Goal: Transaction & Acquisition: Purchase product/service

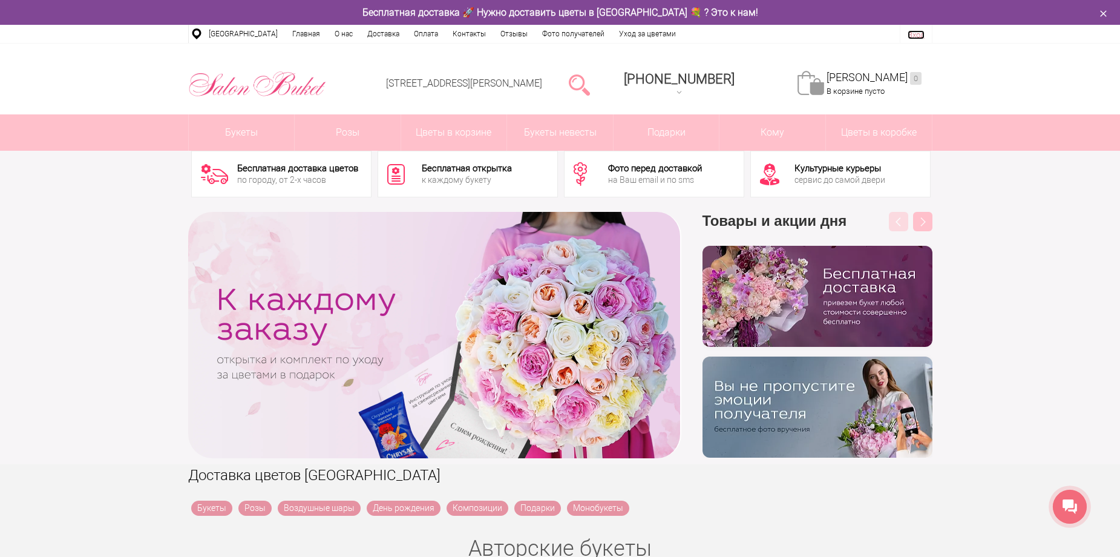
click at [923, 29] on li "Вход" at bounding box center [917, 34] width 32 height 18
click at [917, 33] on link "Вход" at bounding box center [916, 34] width 17 height 9
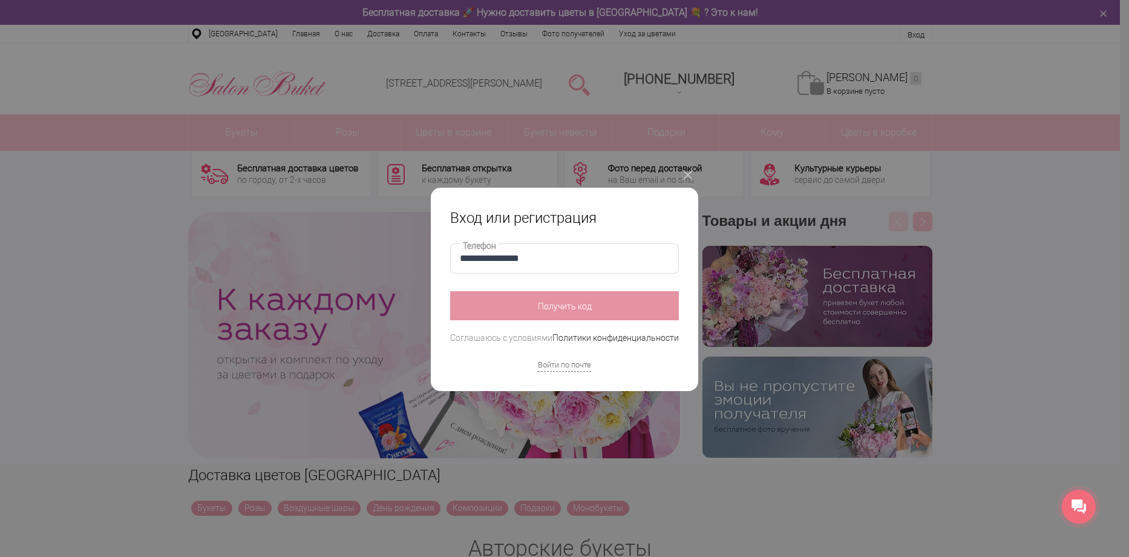
click at [475, 258] on input "**********" at bounding box center [564, 258] width 229 height 30
type input "**********"
click at [550, 303] on button "Получить код" at bounding box center [564, 305] width 229 height 29
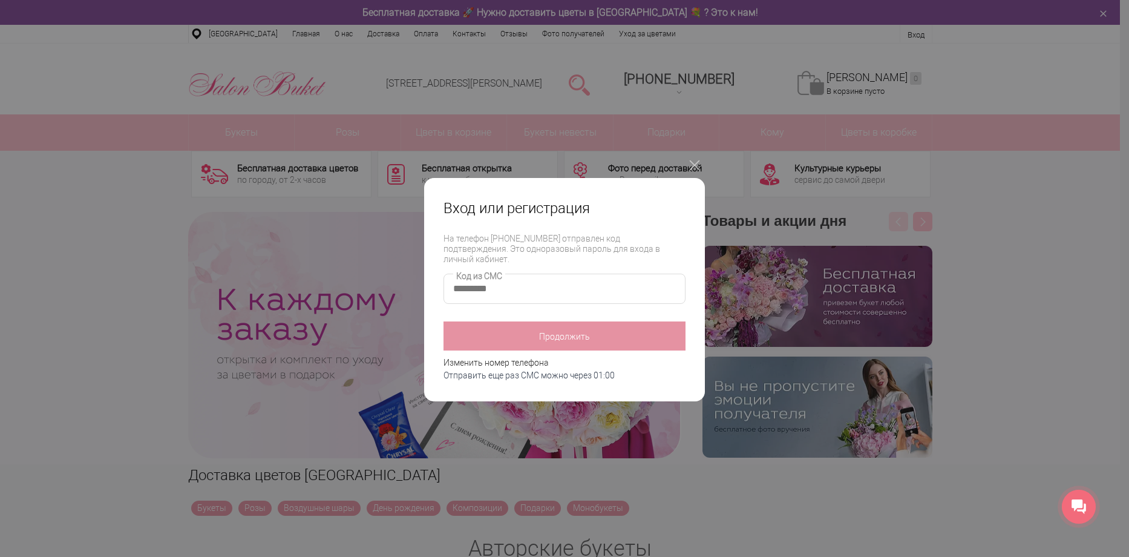
click at [482, 289] on input "Код из СМС" at bounding box center [565, 289] width 242 height 30
type input "****"
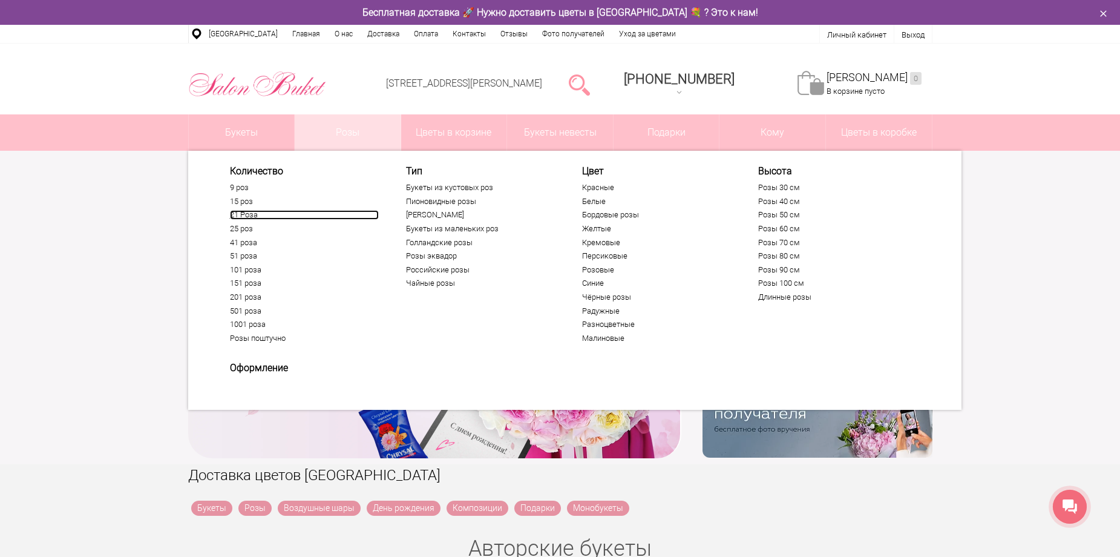
click at [249, 214] on link "21 Роза" at bounding box center [304, 215] width 149 height 10
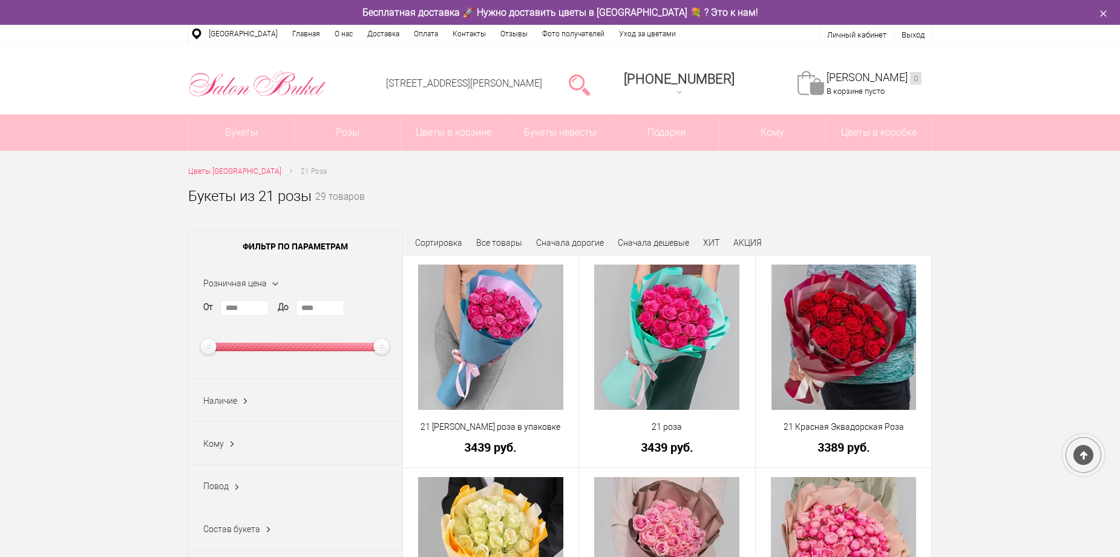
scroll to position [303, 0]
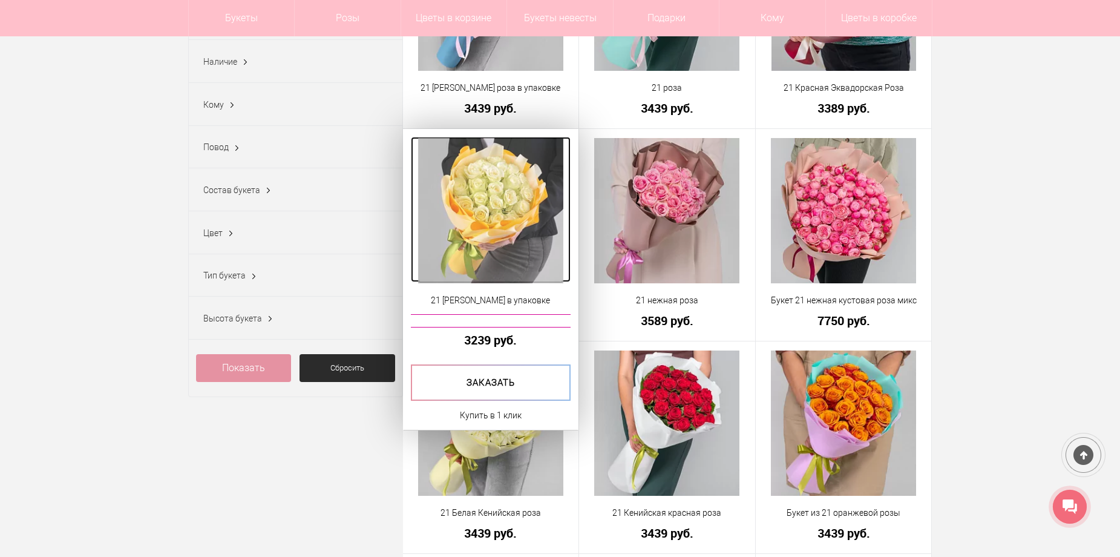
click at [517, 225] on img at bounding box center [490, 210] width 145 height 145
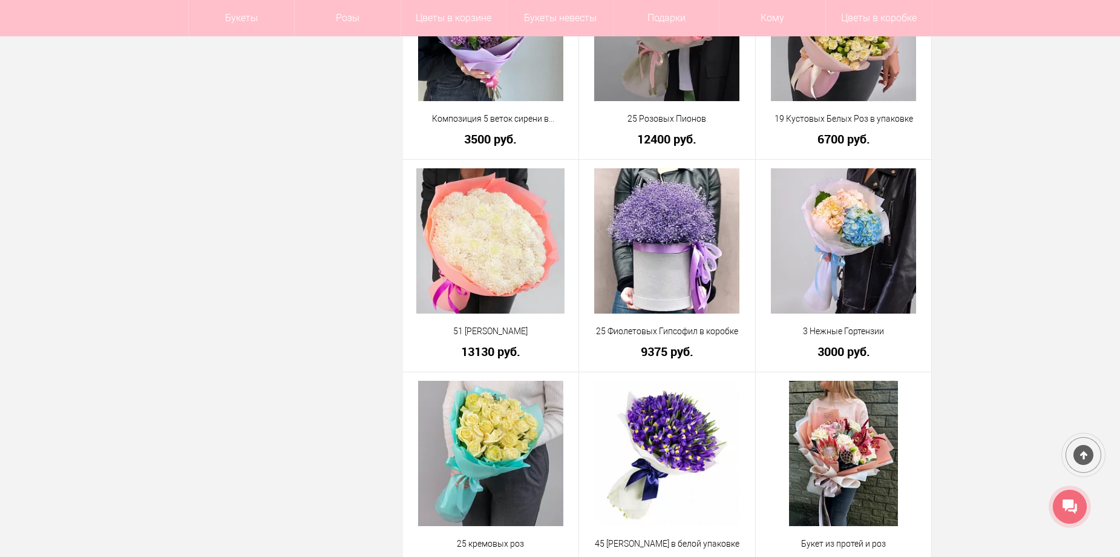
scroll to position [2639, 0]
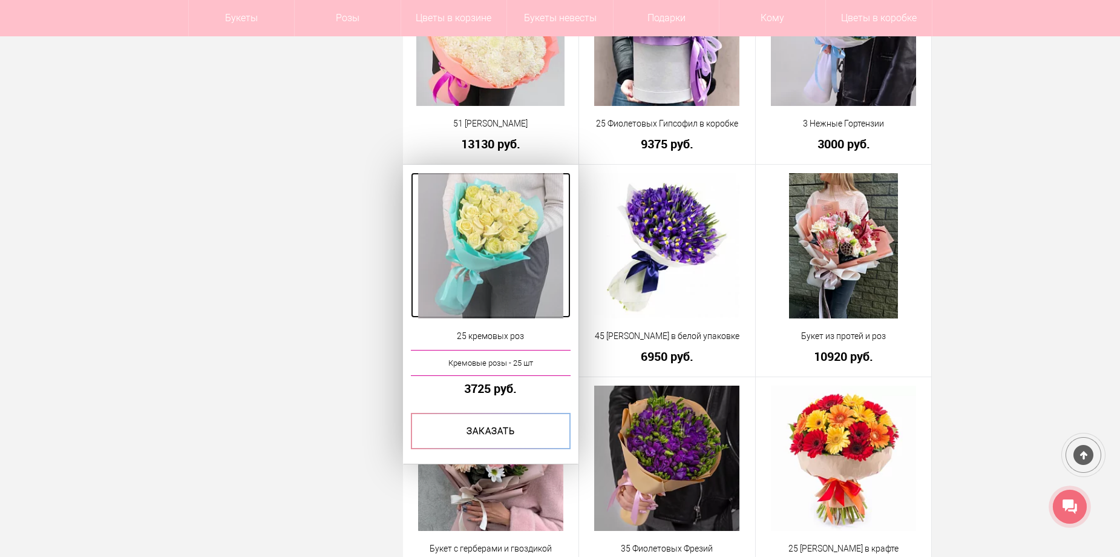
click at [494, 231] on img at bounding box center [490, 245] width 145 height 145
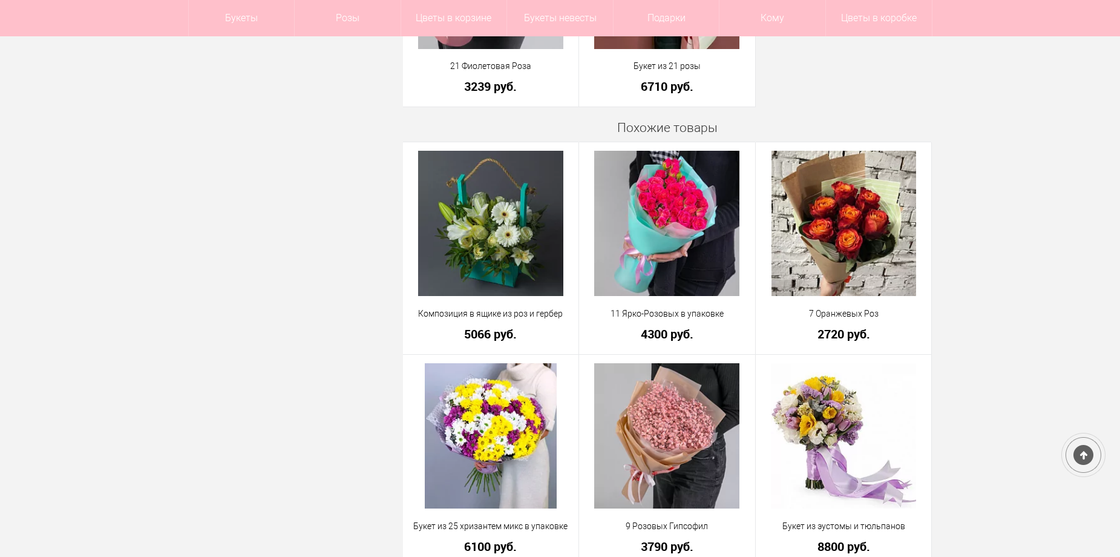
scroll to position [2070, 0]
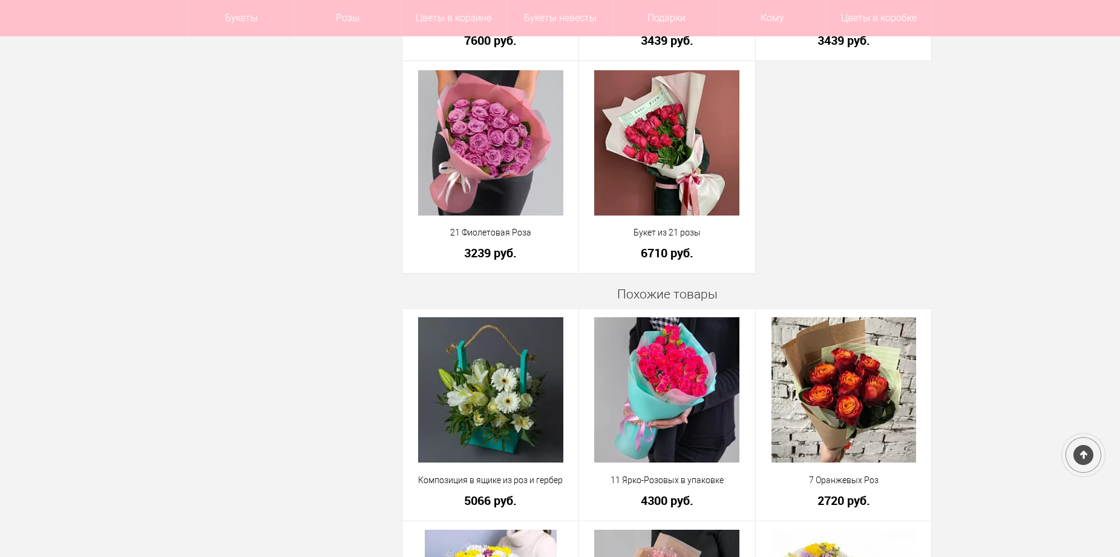
click at [1085, 452] on div at bounding box center [1084, 455] width 44 height 44
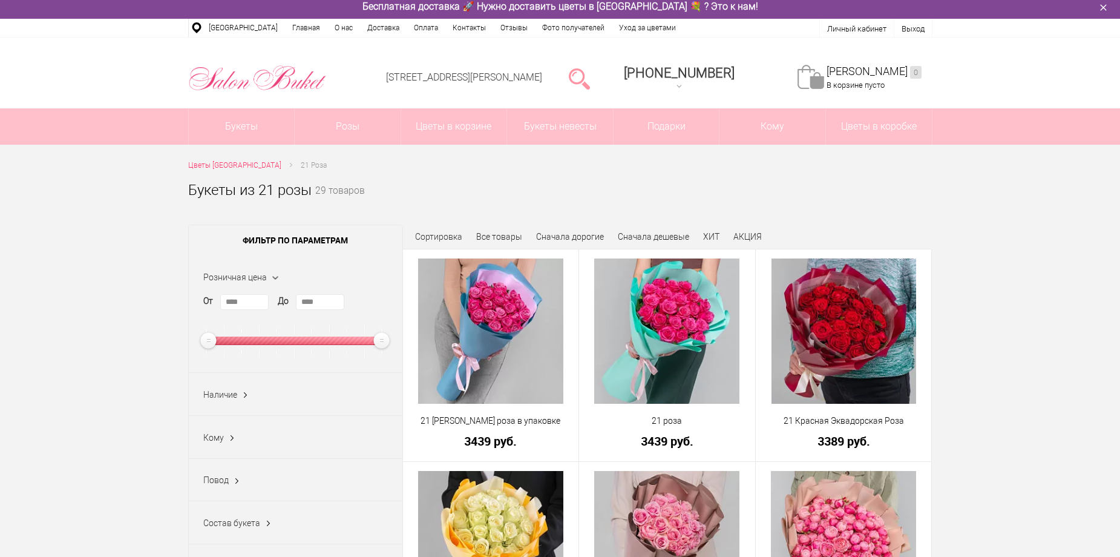
scroll to position [0, 0]
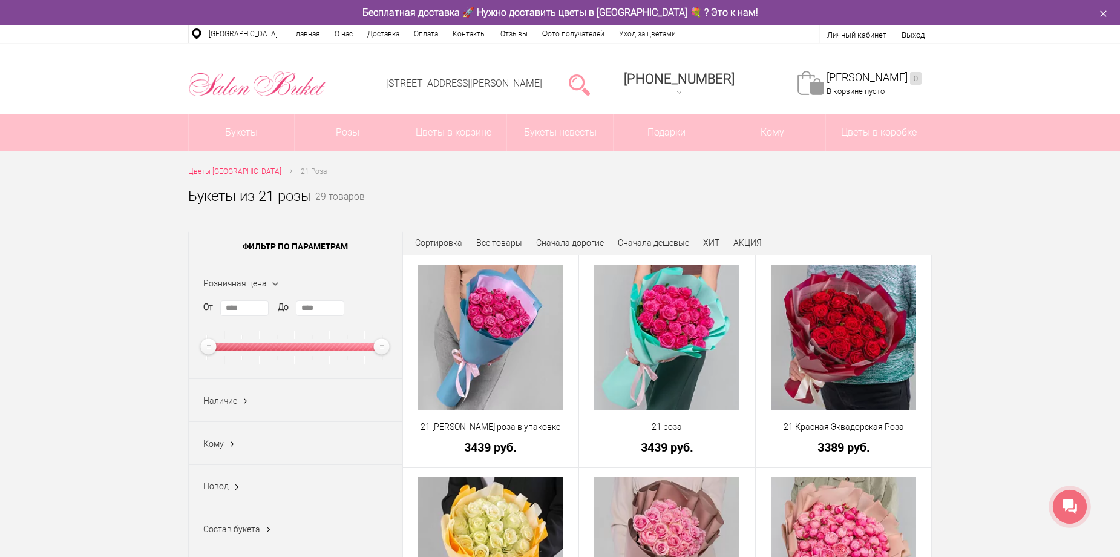
click at [1080, 509] on div at bounding box center [1070, 507] width 34 height 34
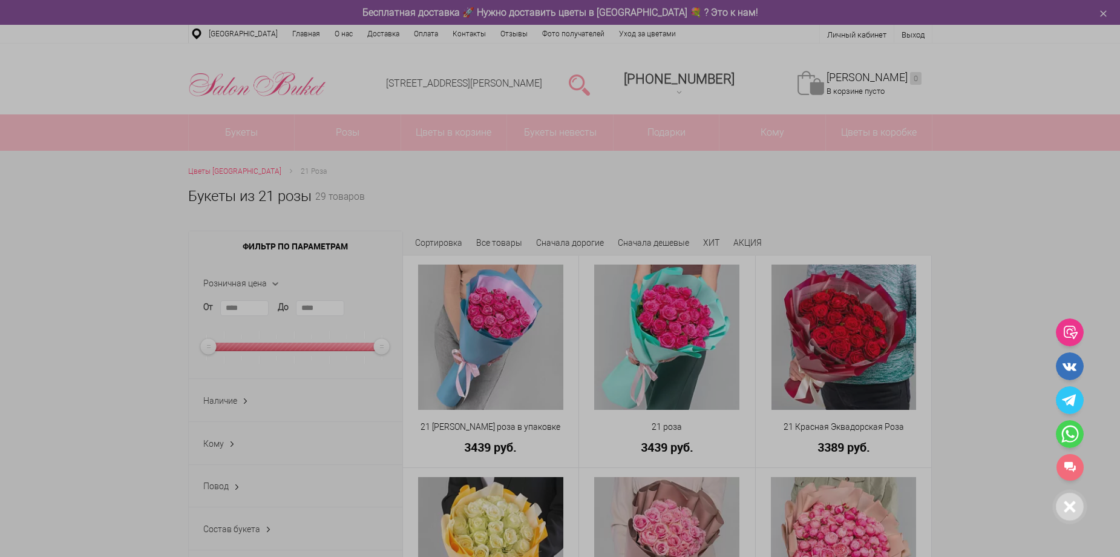
drag, startPoint x: 1062, startPoint y: 274, endPoint x: 1017, endPoint y: 268, distance: 45.8
click at [1057, 273] on div "Салон Букет НН WhatsApp Салон цветов "Букет" Доставка цветов Нижний Новгород | …" at bounding box center [1073, 241] width 34 height 490
click at [1069, 505] on icon at bounding box center [1070, 506] width 11 height 11
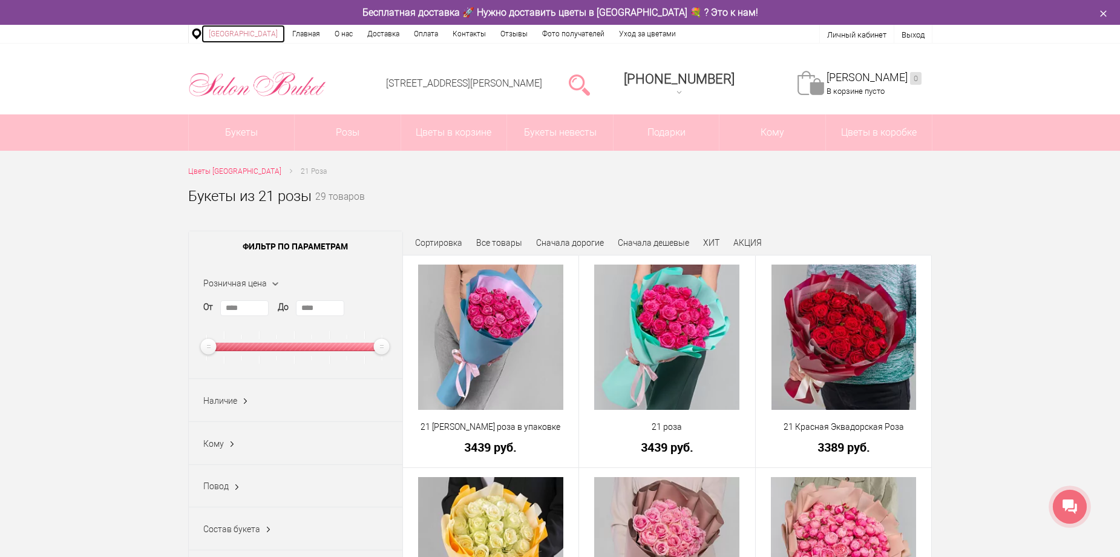
click at [237, 34] on link "[GEOGRAPHIC_DATA]" at bounding box center [244, 34] width 84 height 18
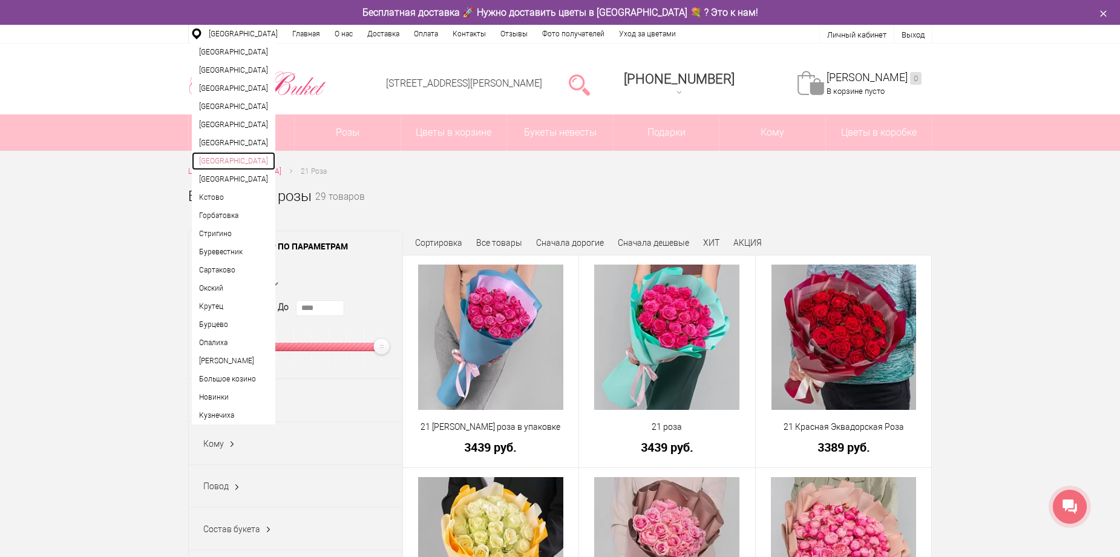
click at [231, 170] on link "[GEOGRAPHIC_DATA]" at bounding box center [234, 161] width 84 height 18
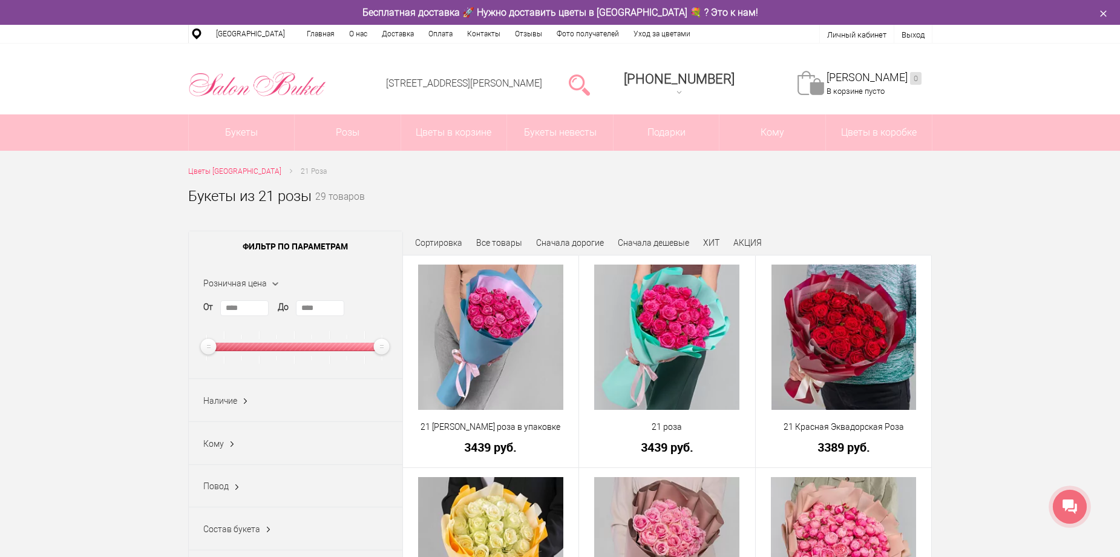
click at [1071, 507] on icon at bounding box center [1070, 506] width 15 height 15
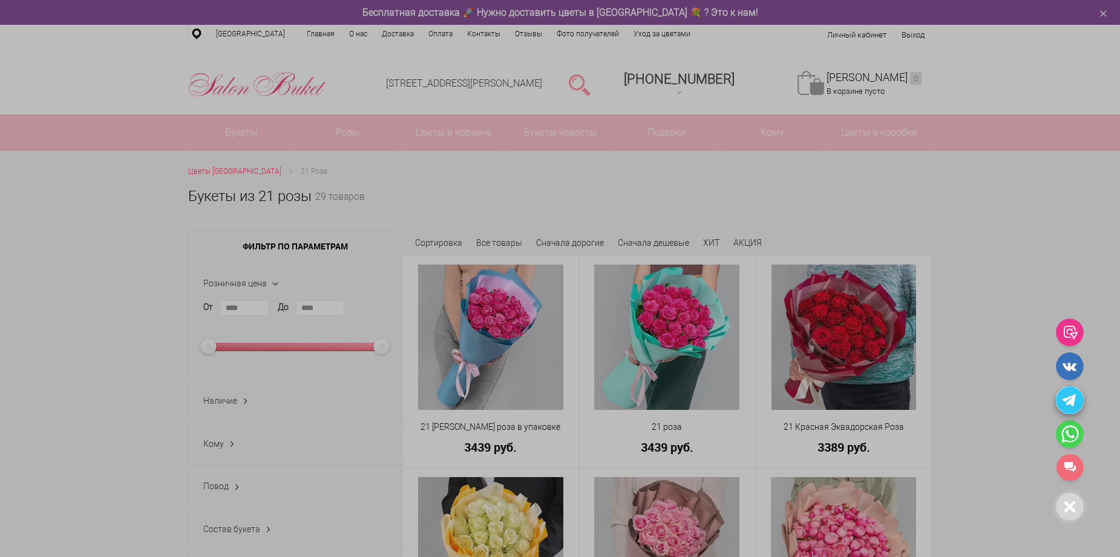
click at [1071, 397] on icon at bounding box center [1070, 400] width 28 height 28
click at [1025, 206] on div at bounding box center [560, 278] width 1120 height 557
